Goal: Communication & Community: Answer question/provide support

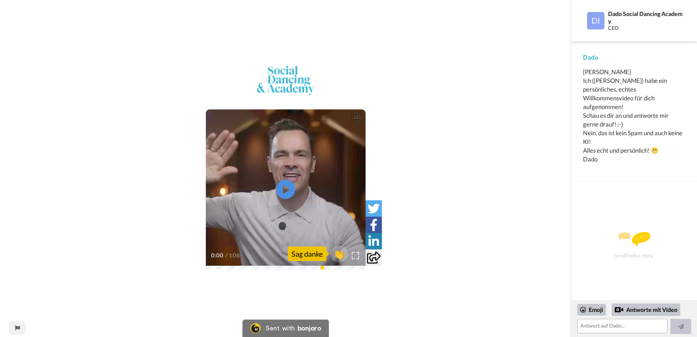
click at [285, 176] on icon "Play/Pause" at bounding box center [285, 189] width 19 height 34
click at [338, 255] on span "👏" at bounding box center [339, 253] width 23 height 15
click at [685, 331] on button at bounding box center [681, 325] width 21 height 15
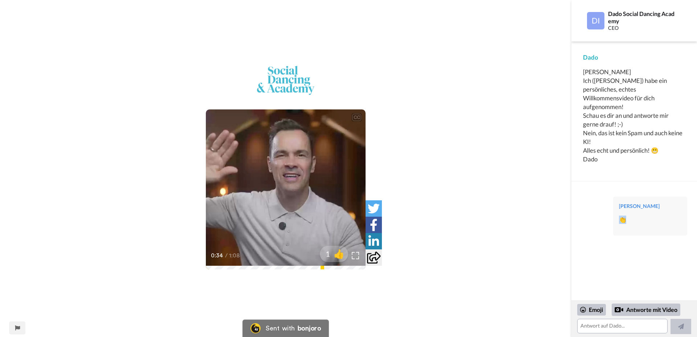
drag, startPoint x: 625, startPoint y: 211, endPoint x: 613, endPoint y: 213, distance: 11.7
click at [613, 213] on div "[PERSON_NAME] 👏" at bounding box center [650, 215] width 74 height 39
drag, startPoint x: 638, startPoint y: 211, endPoint x: 632, endPoint y: 202, distance: 10.5
click at [632, 202] on div "[PERSON_NAME] 👏" at bounding box center [650, 215] width 74 height 39
click at [622, 265] on div "[PERSON_NAME] 👏" at bounding box center [634, 243] width 106 height 105
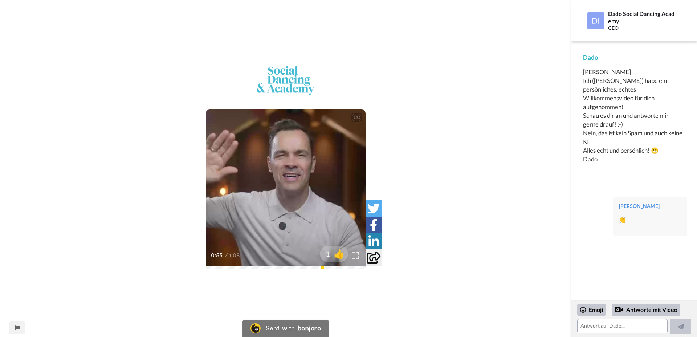
click at [648, 220] on div "[PERSON_NAME] 👏" at bounding box center [650, 215] width 74 height 39
click at [271, 195] on video at bounding box center [286, 189] width 160 height 160
click at [627, 216] on div "[PERSON_NAME] 👏" at bounding box center [650, 215] width 74 height 39
drag, startPoint x: 632, startPoint y: 206, endPoint x: 642, endPoint y: 218, distance: 15.2
click at [642, 218] on div "[PERSON_NAME] 👏" at bounding box center [650, 215] width 74 height 39
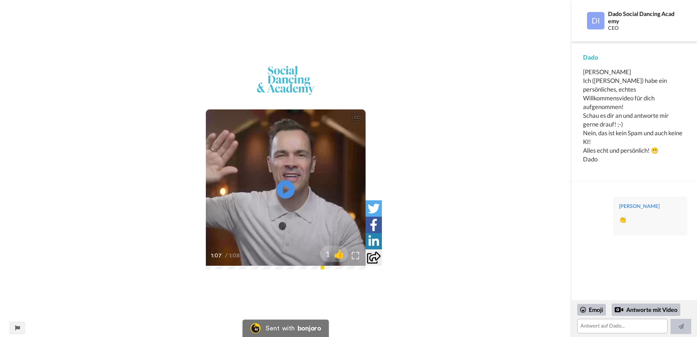
click at [660, 196] on div "[PERSON_NAME] 👏" at bounding box center [650, 215] width 74 height 39
click at [659, 196] on div "[PERSON_NAME] 👏" at bounding box center [650, 215] width 74 height 39
click at [605, 324] on textarea at bounding box center [622, 325] width 90 height 15
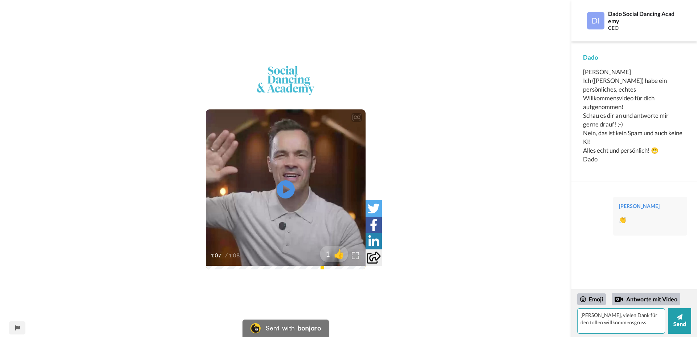
click at [640, 323] on textarea "[PERSON_NAME], vielen Dank für den tollen willkommensgruss" at bounding box center [621, 320] width 88 height 25
drag, startPoint x: 581, startPoint y: 314, endPoint x: 649, endPoint y: 329, distance: 69.0
click at [648, 332] on textarea "[PERSON_NAME], vielen Dank für den tollen willkommensgruss. Ich schaue schon ei…" at bounding box center [621, 320] width 88 height 25
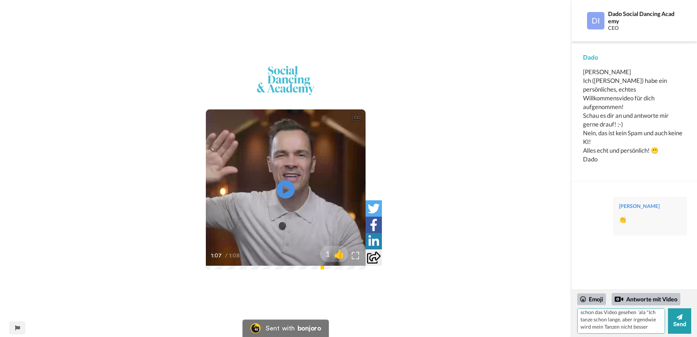
drag, startPoint x: 656, startPoint y: 330, endPoint x: 663, endPoint y: 329, distance: 7.3
click at [582, 323] on textarea "[PERSON_NAME], vielen Dank für den tollen willkommensgruss. Ich schaue schon ei…" at bounding box center [621, 320] width 88 height 25
drag, startPoint x: 652, startPoint y: 327, endPoint x: 579, endPoint y: 319, distance: 72.7
click at [579, 319] on textarea "[PERSON_NAME], vielen Dank für den tollen willkommensgruss. Ich schaue schon ei…" at bounding box center [621, 320] width 88 height 25
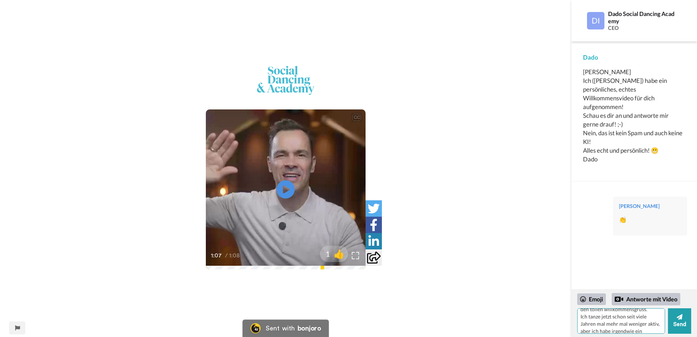
scroll to position [14, 0]
click at [607, 317] on textarea "[PERSON_NAME], vielen Dank für den tollen willkommensgruss. Ich tanze jetzt sch…" at bounding box center [621, 320] width 88 height 25
click at [636, 317] on textarea "[PERSON_NAME], vielen Dank für den tollen willkommensgruss. Ich tanze schon sei…" at bounding box center [621, 320] width 88 height 25
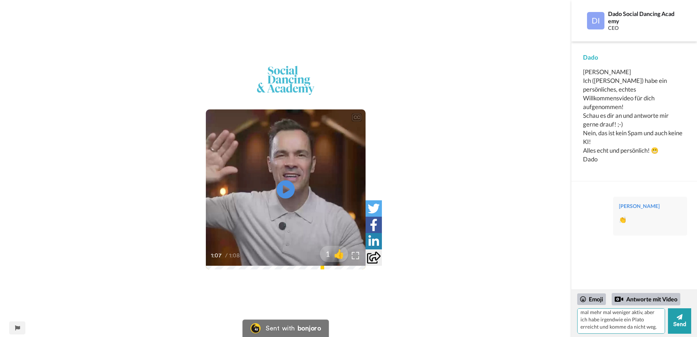
click at [659, 328] on textarea "[PERSON_NAME], vielen Dank für den tollen willkommensgruss. Ich tanze schon sei…" at bounding box center [621, 320] width 88 height 25
drag, startPoint x: 639, startPoint y: 329, endPoint x: 583, endPoint y: 325, distance: 55.7
click at [582, 323] on textarea "[PERSON_NAME], vielen Dank für den tollen willkommensgruss. Ich tanze schon sei…" at bounding box center [621, 320] width 88 height 25
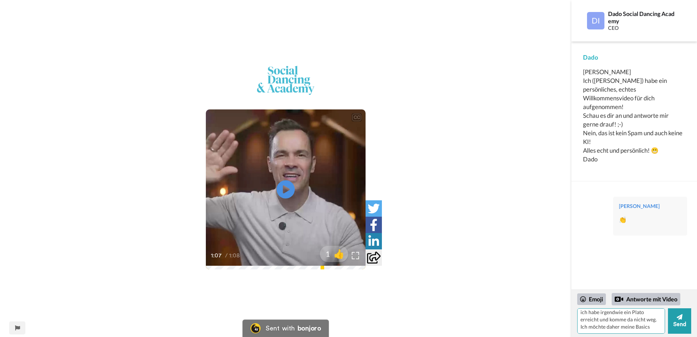
drag, startPoint x: 654, startPoint y: 330, endPoint x: 578, endPoint y: 326, distance: 75.6
click at [578, 326] on textarea "[PERSON_NAME], vielen Dank für den tollen willkommensgruss. Ich tanze schon sei…" at bounding box center [621, 320] width 88 height 25
drag, startPoint x: 613, startPoint y: 332, endPoint x: 602, endPoint y: 305, distance: 29.0
click at [586, 298] on div "Emoji Antworte mit Video [PERSON_NAME], vielen Dank für den tollen willkommensg…" at bounding box center [634, 313] width 114 height 41
click at [648, 315] on textarea "[PERSON_NAME], vielen Dank für den tollen willkommensgruss. Ich tanze schon sei…" at bounding box center [621, 320] width 88 height 25
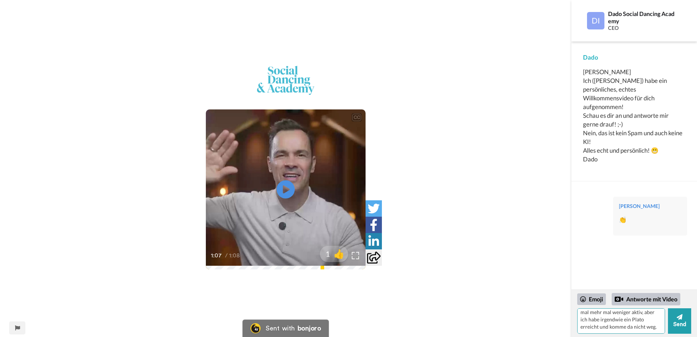
drag, startPoint x: 654, startPoint y: 312, endPoint x: 607, endPoint y: 329, distance: 50.5
click at [607, 329] on textarea "[PERSON_NAME], vielen Dank für den tollen willkommensgruss. Ich tanze schon sei…" at bounding box center [621, 320] width 88 height 25
click at [607, 328] on textarea "[PERSON_NAME], vielen Dank für den tollen willkommensgruss. Ich tanze schon sei…" at bounding box center [621, 320] width 88 height 25
drag, startPoint x: 610, startPoint y: 324, endPoint x: 630, endPoint y: 324, distance: 20.0
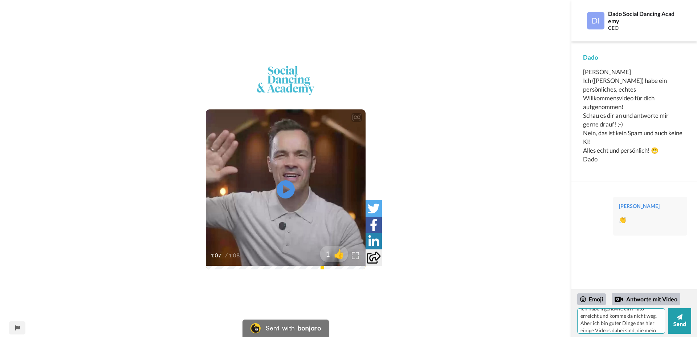
click at [630, 324] on textarea "[PERSON_NAME], vielen Dank für den tollen willkommensgruss. Ich tanze schon sei…" at bounding box center [621, 320] width 88 height 25
type textarea "[PERSON_NAME], vielen Dank für den tollen willkommensgruss. Ich tanze schon sei…"
click at [683, 324] on button "Send" at bounding box center [679, 320] width 23 height 25
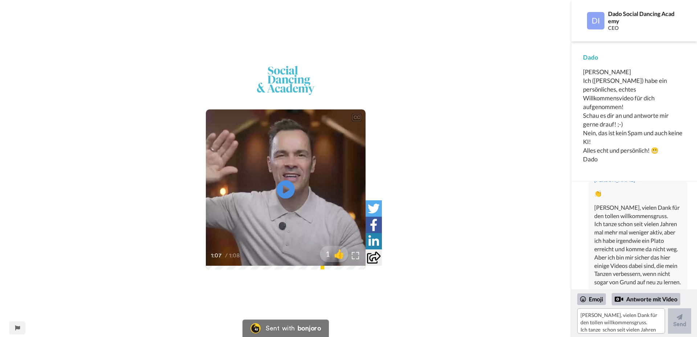
scroll to position [46, 0]
